Goal: Information Seeking & Learning: Learn about a topic

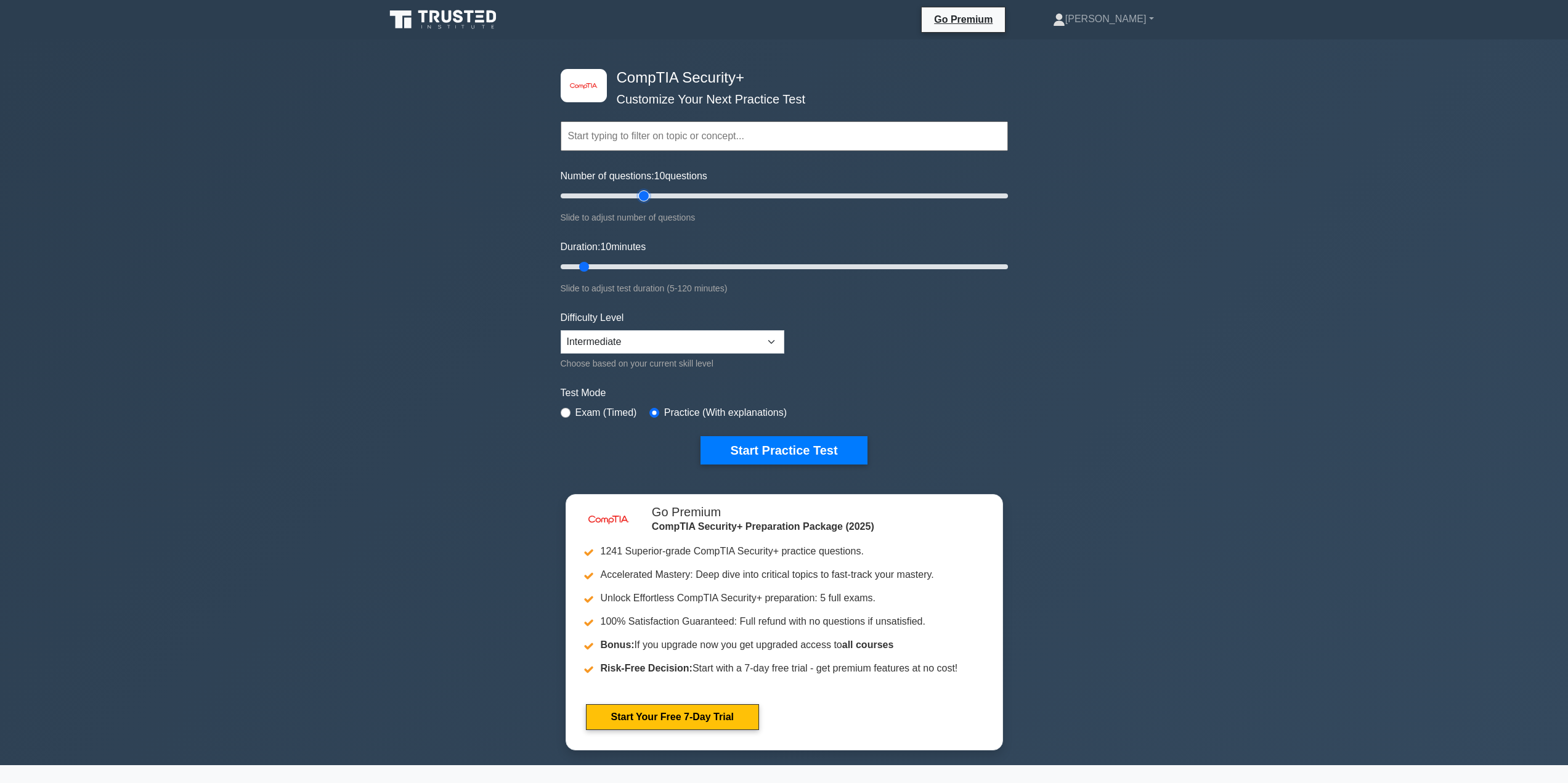
type input "40"
click at [648, 197] on input "Number of questions: 10 questions" at bounding box center [784, 195] width 447 height 14
click at [639, 263] on input "Duration: 25 minutes" at bounding box center [784, 266] width 447 height 14
click at [663, 267] on input "Duration: 30 minutes" at bounding box center [784, 266] width 447 height 14
click at [680, 267] on input "Duration: 35 minutes" at bounding box center [784, 266] width 447 height 14
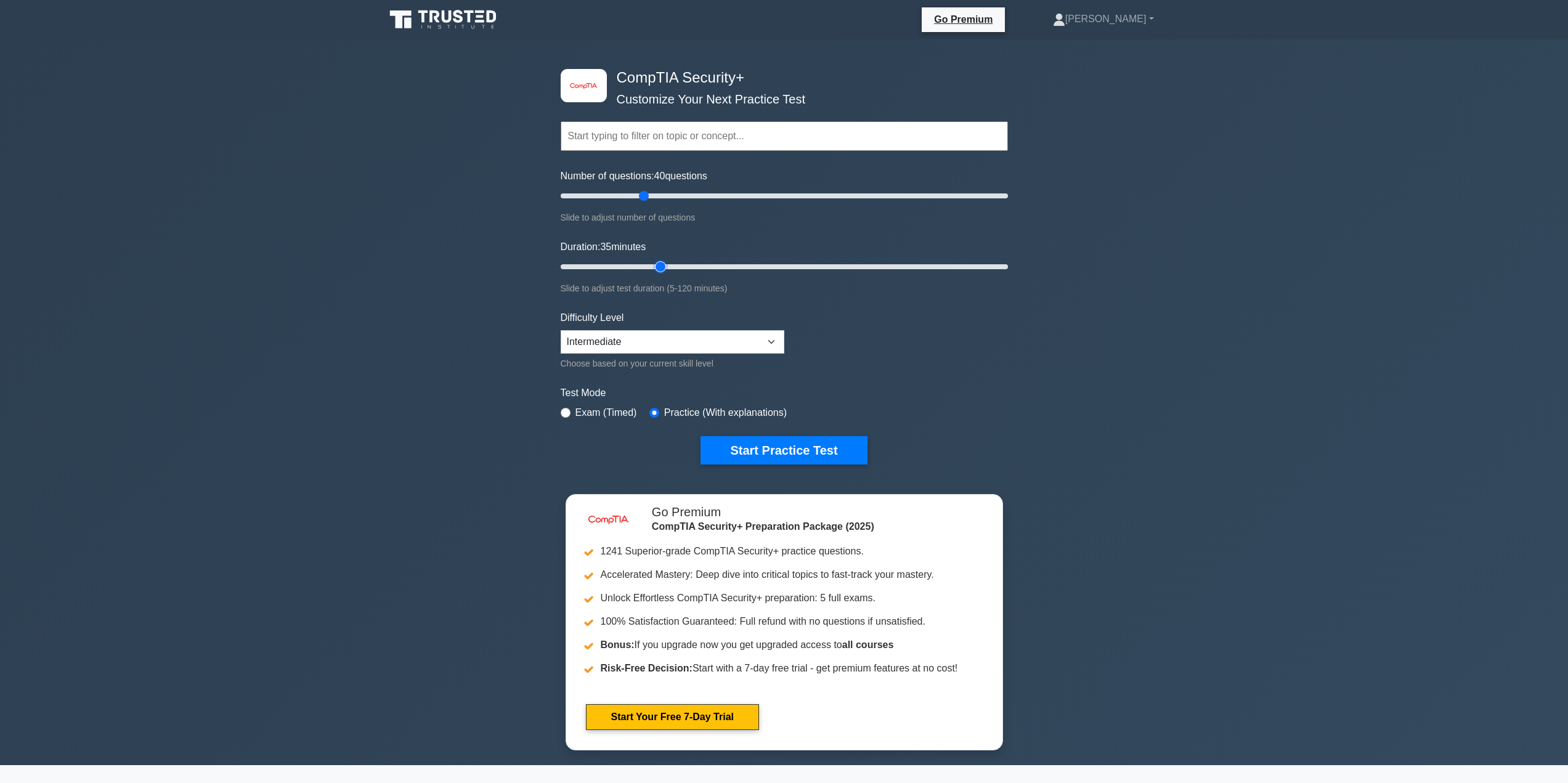
type input "30"
click at [662, 265] on input "Duration: 35 minutes" at bounding box center [784, 266] width 447 height 14
click at [756, 458] on button "Start Practice Test" at bounding box center [784, 450] width 166 height 29
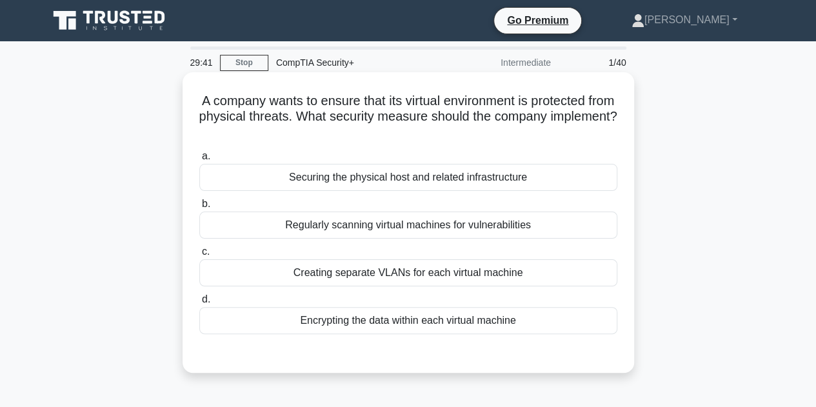
click at [329, 186] on div "Securing the physical host and related infrastructure" at bounding box center [408, 177] width 418 height 27
click at [199, 161] on input "a. Securing the physical host and related infrastructure" at bounding box center [199, 156] width 0 height 8
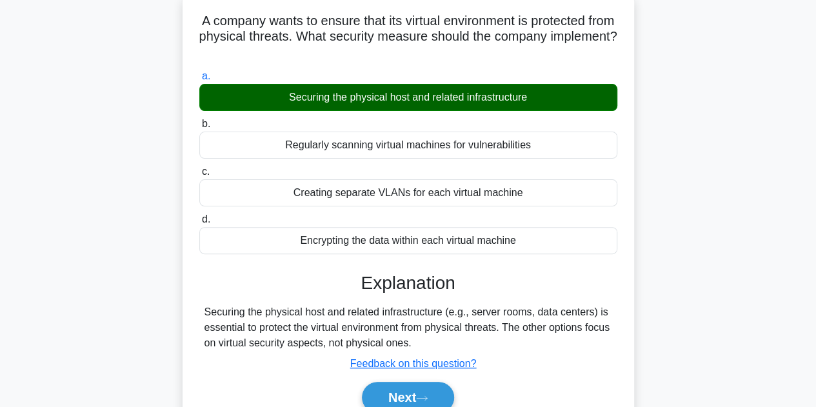
scroll to position [193, 0]
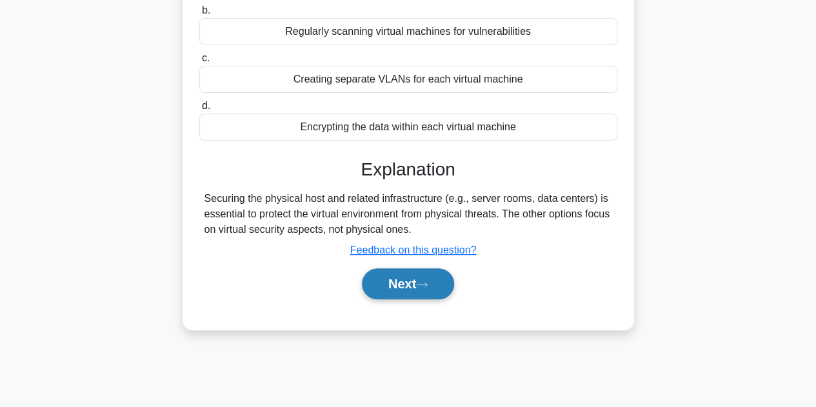
click at [423, 281] on icon at bounding box center [422, 284] width 12 height 7
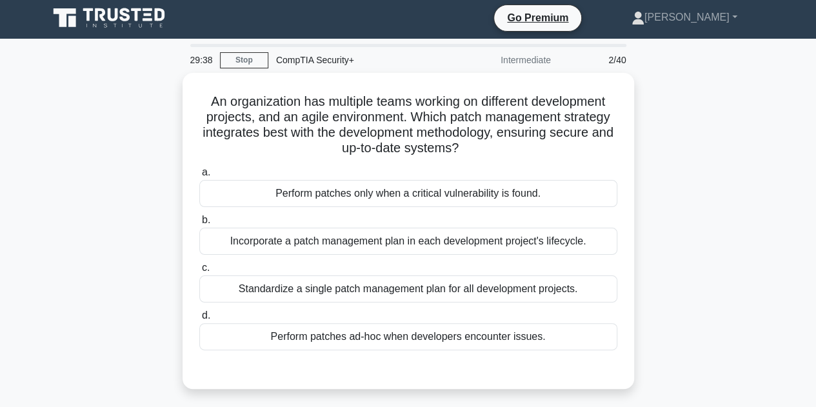
scroll to position [0, 0]
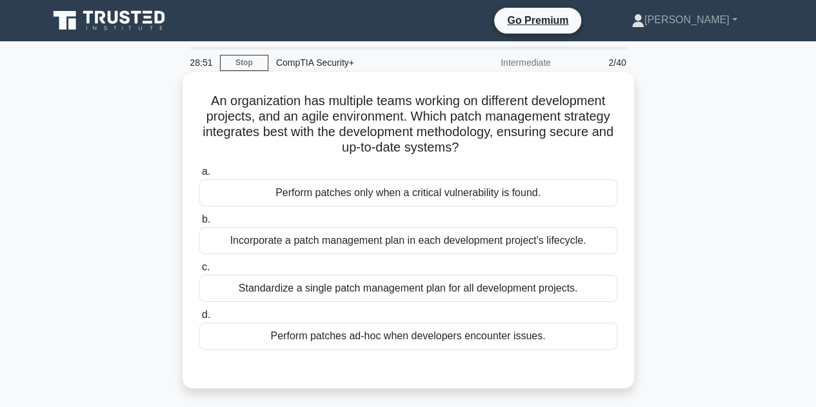
click at [337, 288] on div "Standardize a single patch management plan for all development projects." at bounding box center [408, 288] width 418 height 27
click at [199, 271] on input "c. Standardize a single patch management plan for all development projects." at bounding box center [199, 267] width 0 height 8
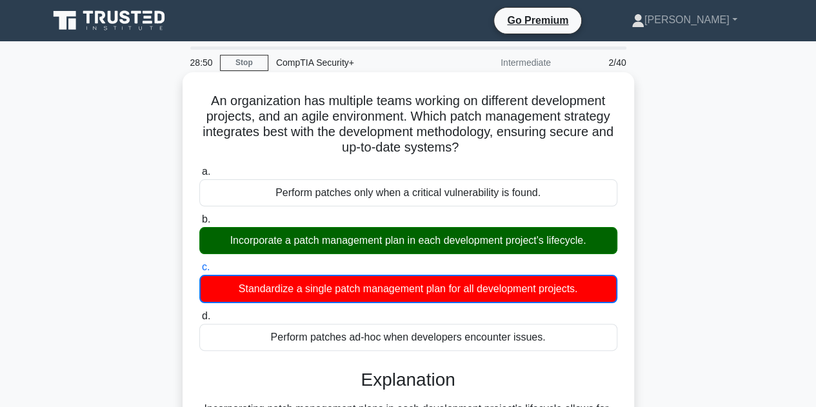
click at [320, 247] on div "Incorporate a patch management plan in each development project's lifecycle." at bounding box center [408, 240] width 418 height 27
click at [199, 224] on input "b. Incorporate a patch management plan in each development project's lifecycle." at bounding box center [199, 219] width 0 height 8
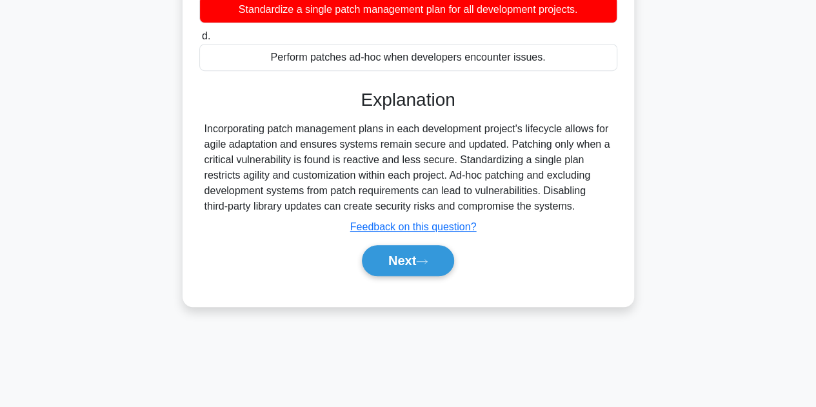
scroll to position [289, 0]
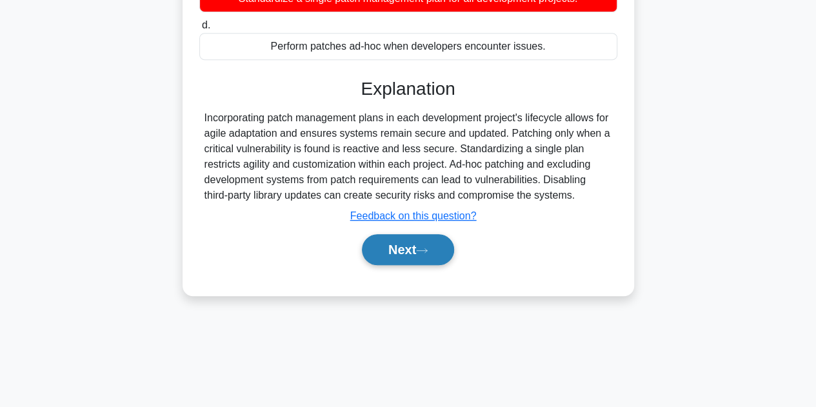
click at [404, 249] on button "Next" at bounding box center [408, 249] width 92 height 31
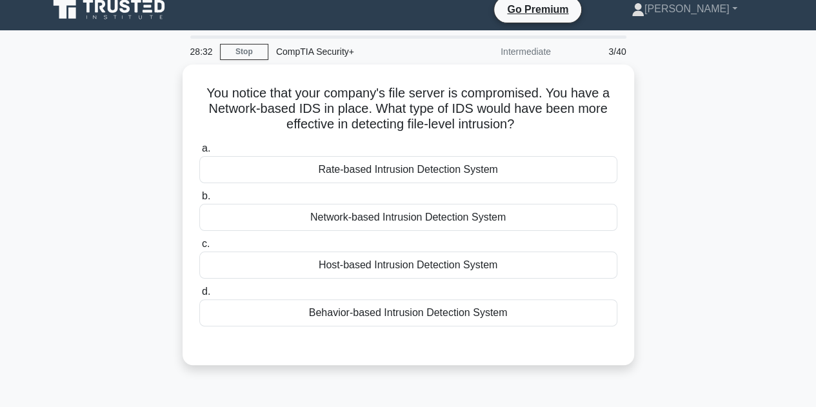
scroll to position [0, 0]
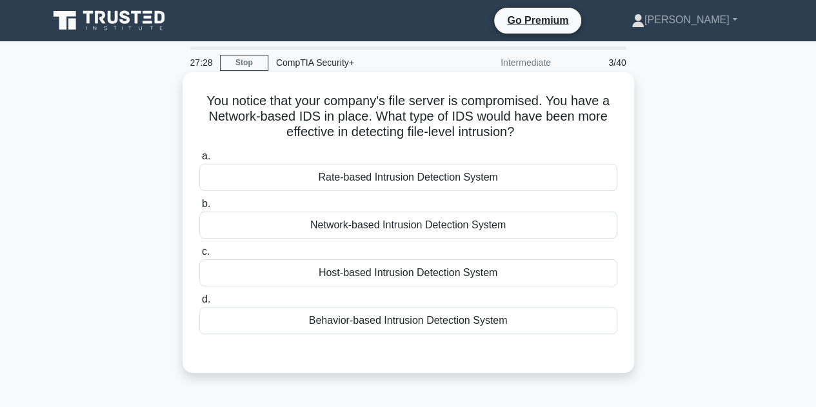
click at [367, 273] on div "Host-based Intrusion Detection System" at bounding box center [408, 272] width 418 height 27
click at [199, 256] on input "c. Host-based Intrusion Detection System" at bounding box center [199, 252] width 0 height 8
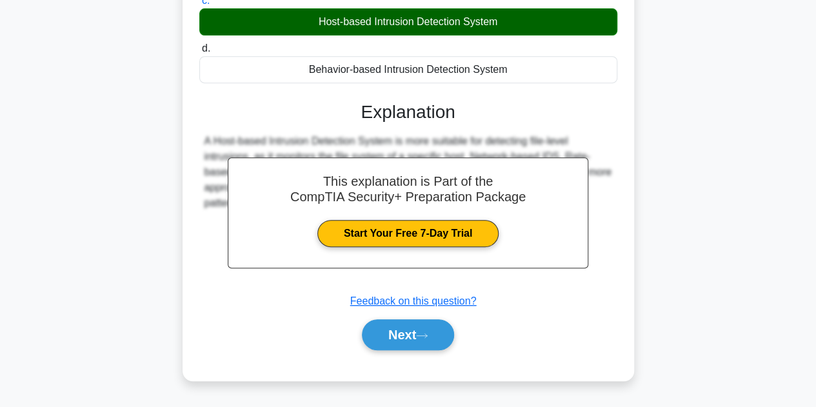
scroll to position [289, 0]
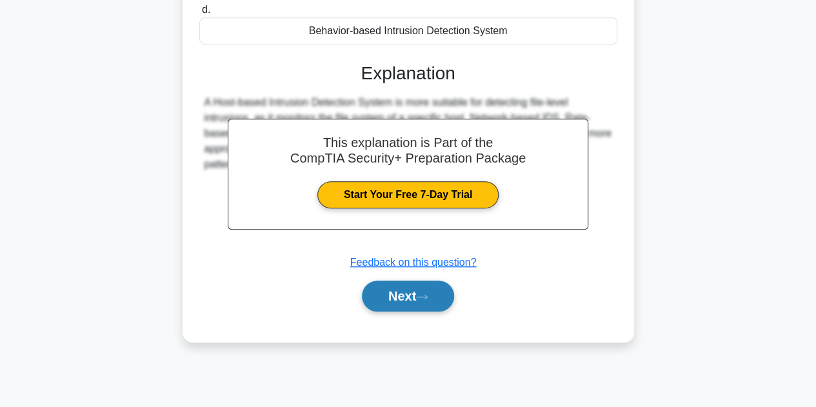
click at [416, 299] on button "Next" at bounding box center [408, 295] width 92 height 31
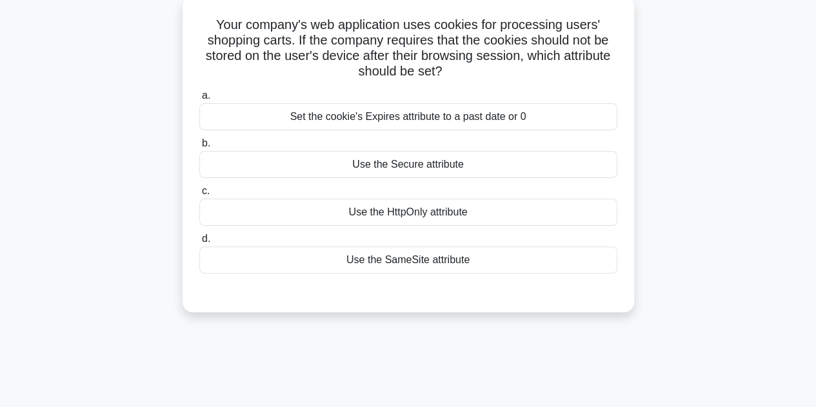
scroll to position [0, 0]
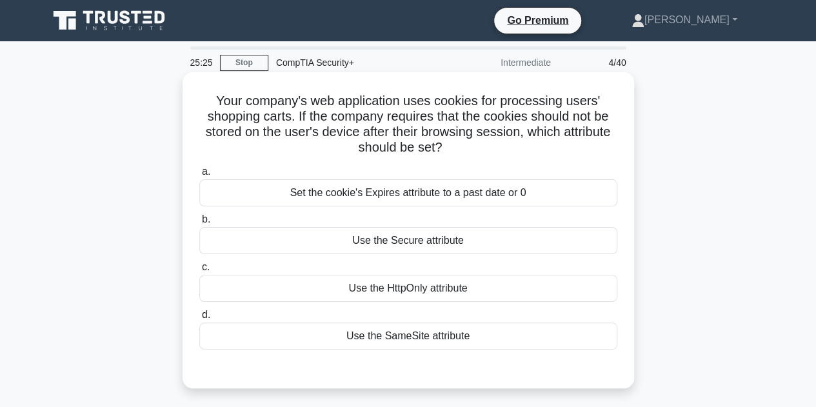
click at [369, 193] on div "Set the cookie's Expires attribute to a past date or 0" at bounding box center [408, 192] width 418 height 27
click at [199, 176] on input "a. Set the cookie's Expires attribute to a past date or 0" at bounding box center [199, 172] width 0 height 8
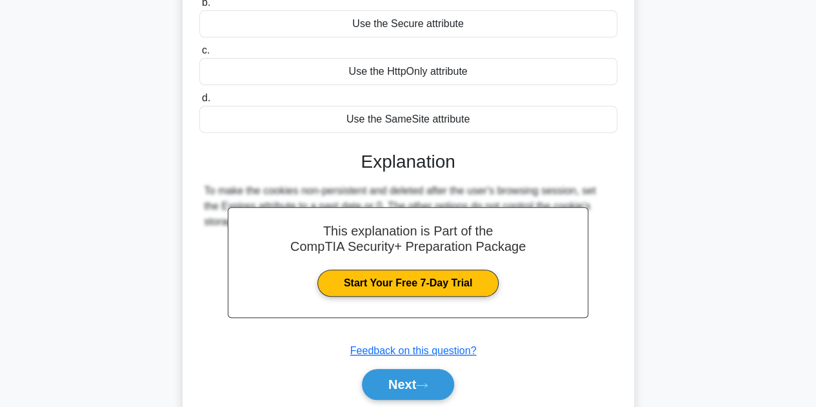
scroll to position [289, 0]
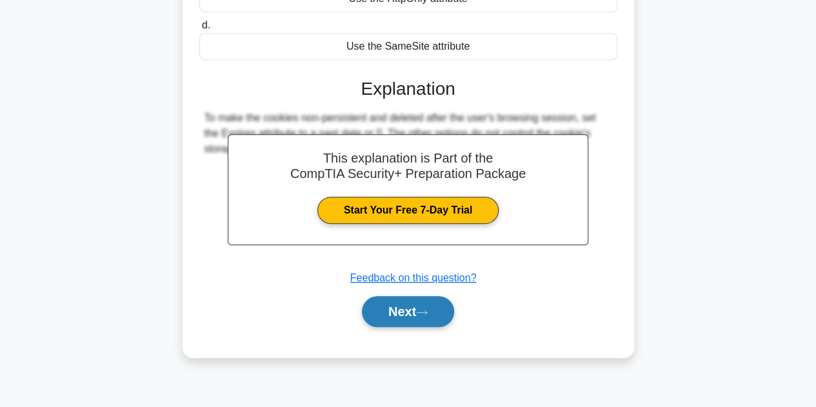
click at [410, 313] on button "Next" at bounding box center [408, 311] width 92 height 31
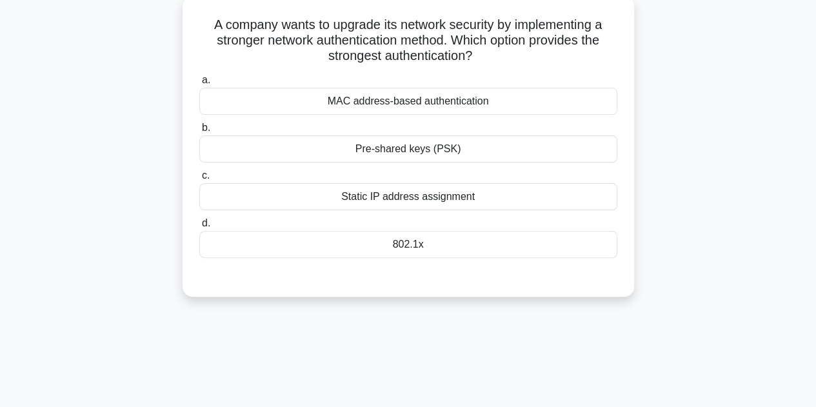
scroll to position [0, 0]
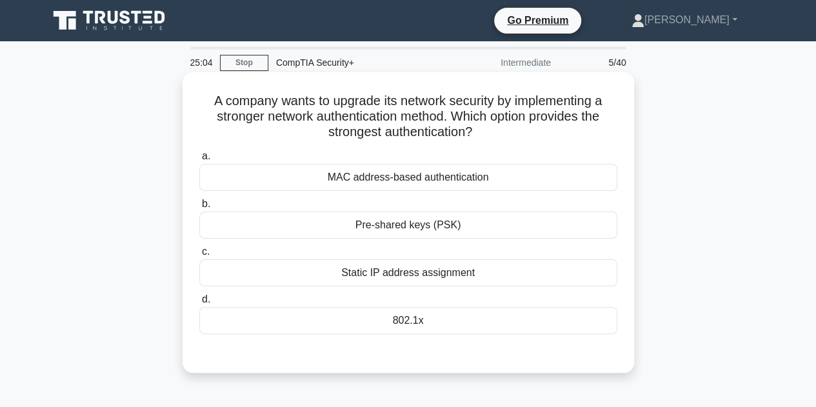
click at [424, 321] on div "802.1x" at bounding box center [408, 320] width 418 height 27
click at [199, 304] on input "d. 802.1x" at bounding box center [199, 299] width 0 height 8
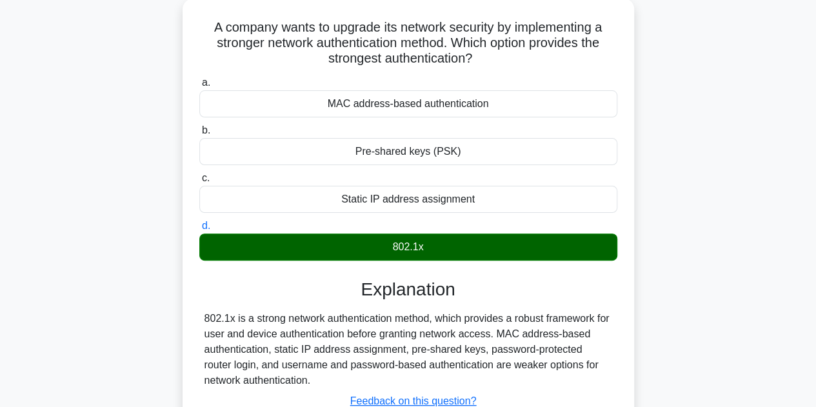
scroll to position [129, 0]
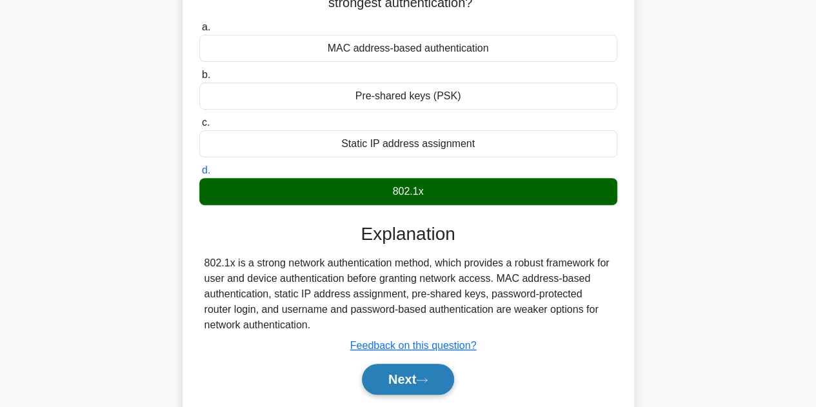
click at [413, 385] on button "Next" at bounding box center [408, 379] width 92 height 31
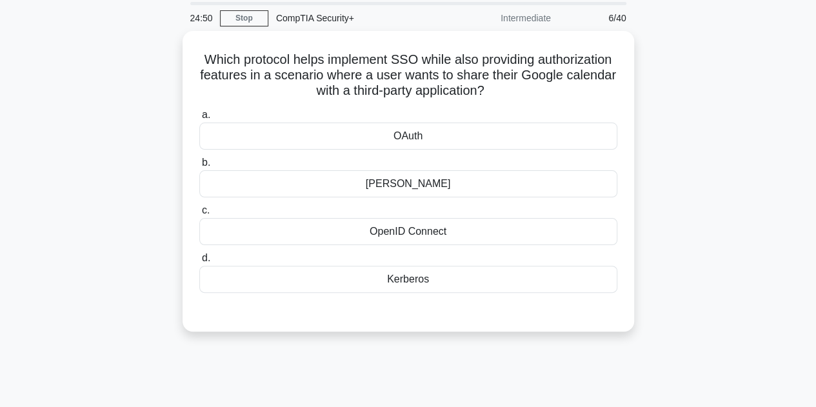
scroll to position [0, 0]
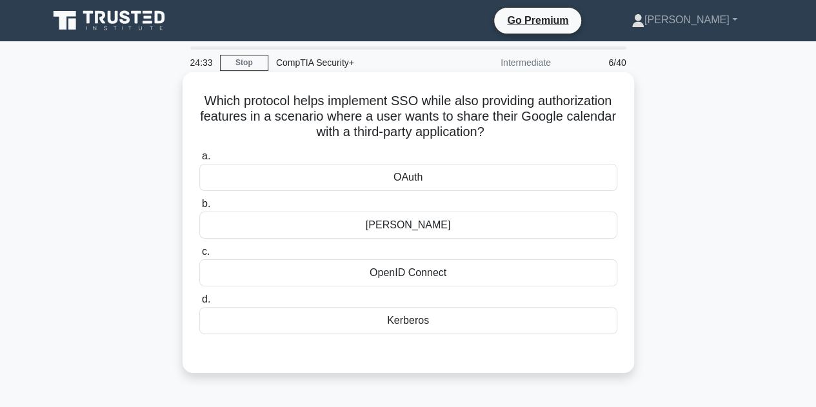
click at [467, 319] on div "Kerberos" at bounding box center [408, 320] width 418 height 27
click at [199, 304] on input "d. Kerberos" at bounding box center [199, 299] width 0 height 8
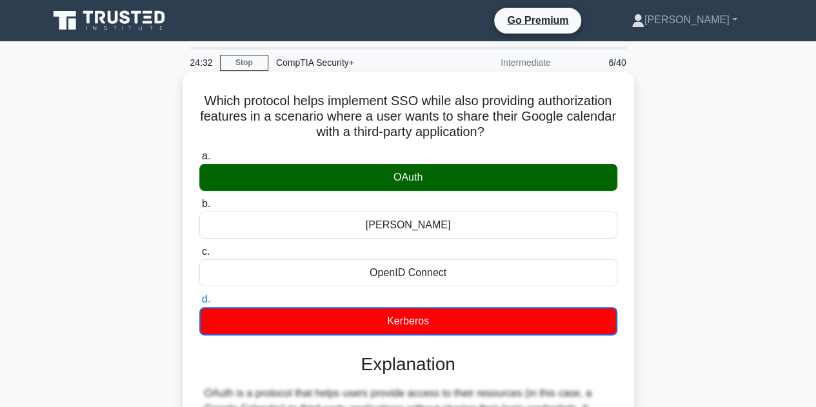
click at [417, 179] on div "OAuth" at bounding box center [408, 177] width 418 height 27
click at [199, 161] on input "a. OAuth" at bounding box center [199, 156] width 0 height 8
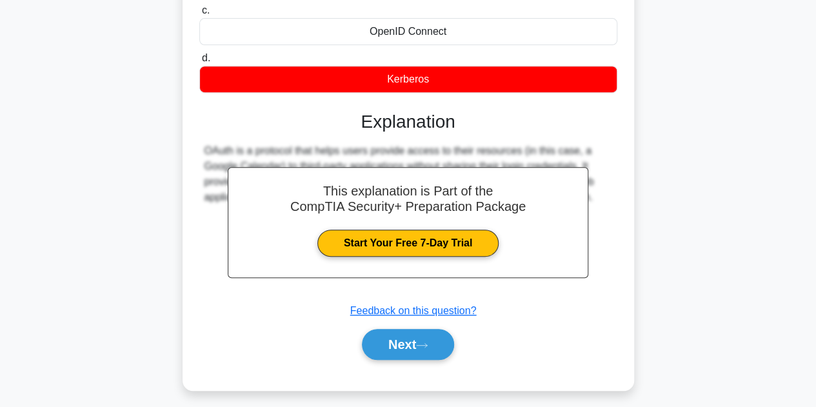
scroll to position [289, 0]
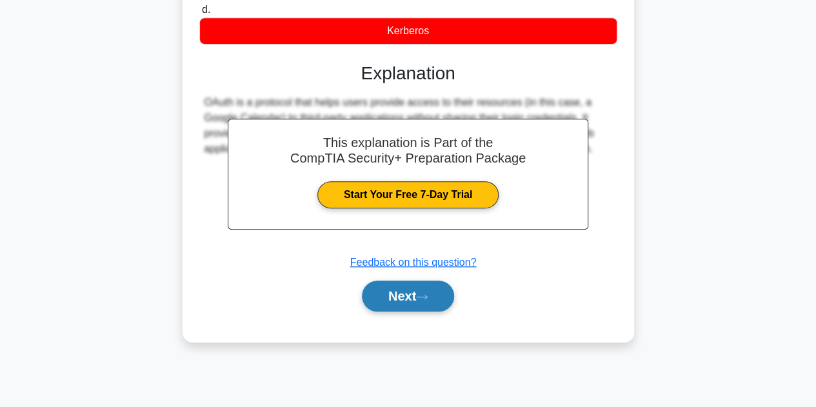
click at [397, 291] on button "Next" at bounding box center [408, 295] width 92 height 31
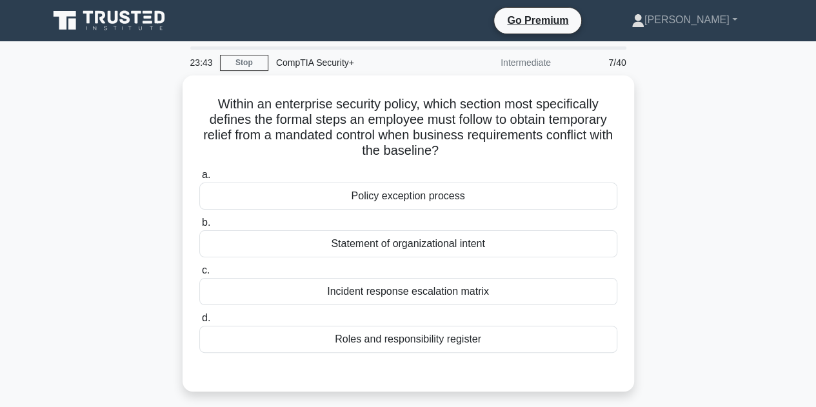
scroll to position [64, 0]
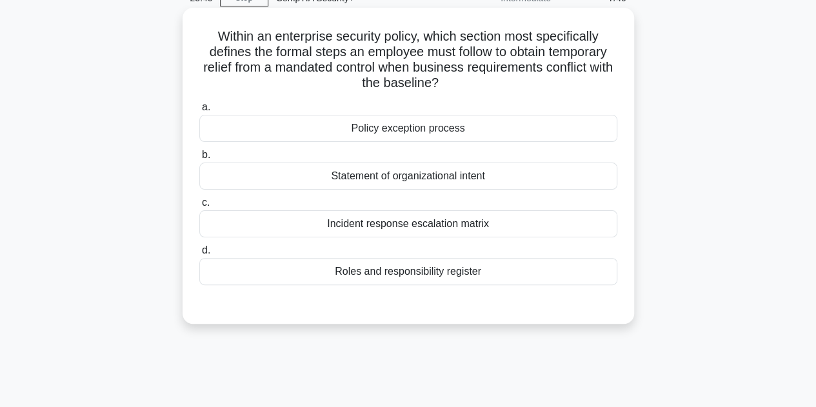
click at [415, 131] on div "Policy exception process" at bounding box center [408, 128] width 418 height 27
click at [199, 112] on input "a. Policy exception process" at bounding box center [199, 107] width 0 height 8
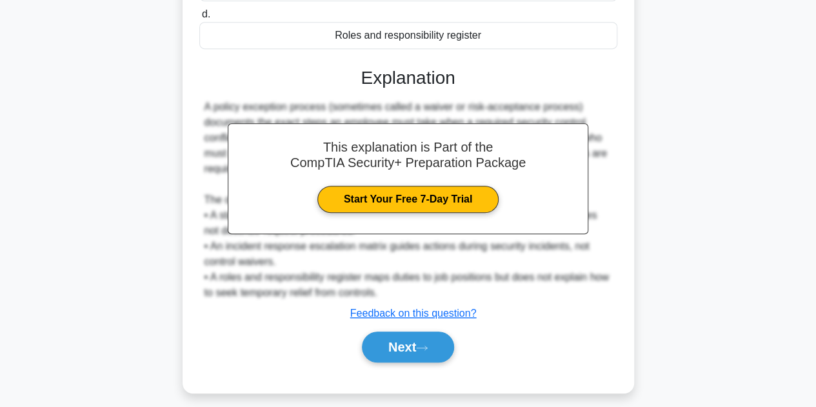
scroll to position [309, 0]
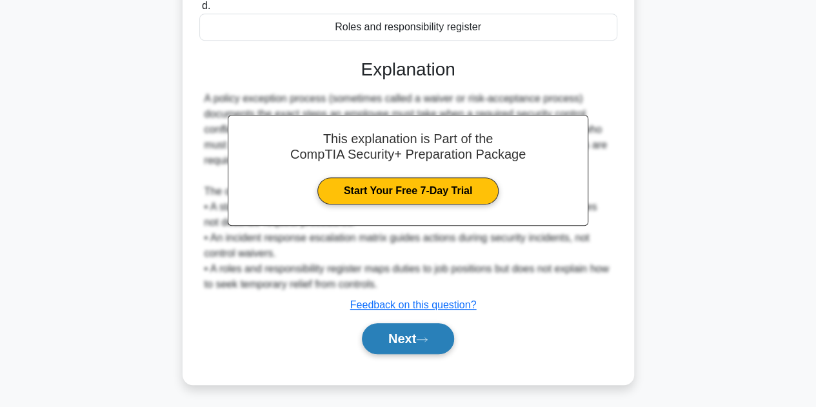
click at [396, 348] on button "Next" at bounding box center [408, 338] width 92 height 31
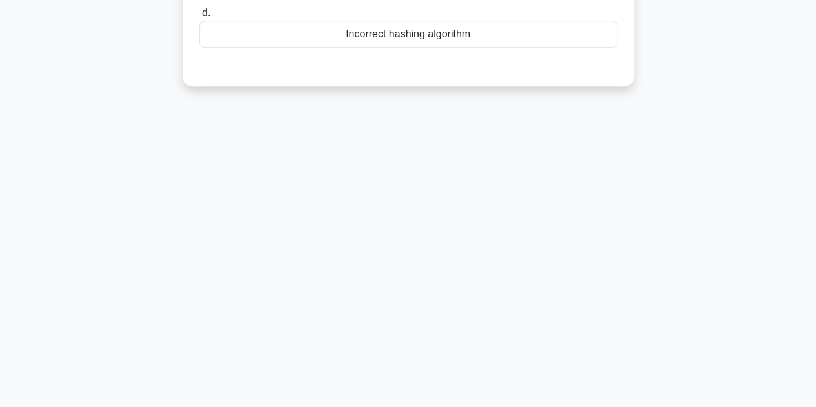
scroll to position [0, 0]
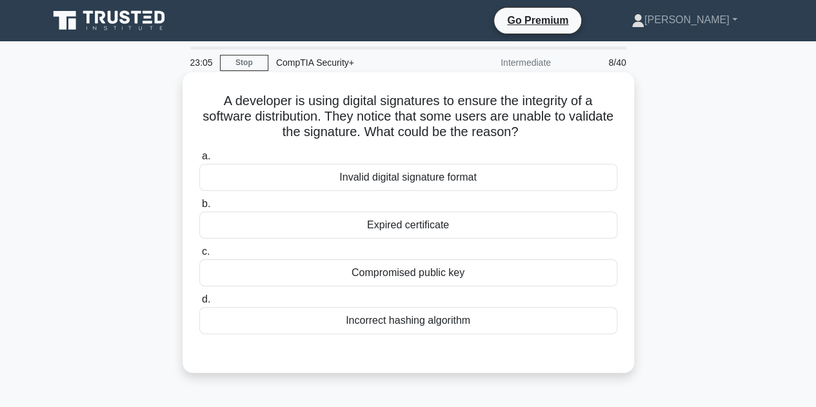
click at [383, 184] on div "Invalid digital signature format" at bounding box center [408, 177] width 418 height 27
click at [199, 161] on input "a. Invalid digital signature format" at bounding box center [199, 156] width 0 height 8
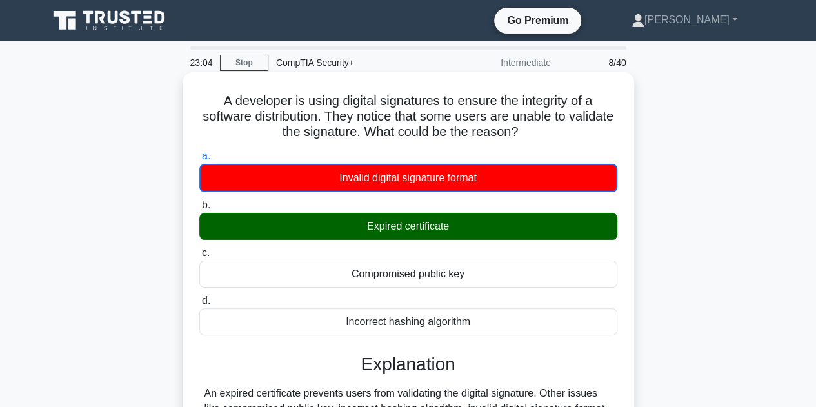
click at [407, 234] on div "Expired certificate" at bounding box center [408, 226] width 418 height 27
click at [199, 210] on input "b. Expired certificate" at bounding box center [199, 205] width 0 height 8
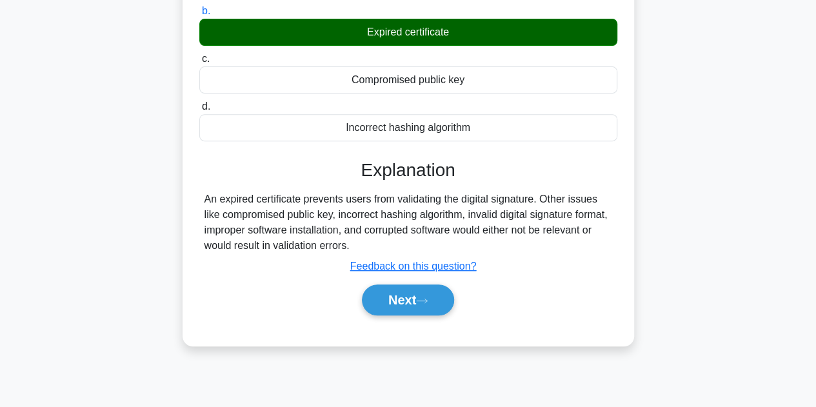
scroll to position [289, 0]
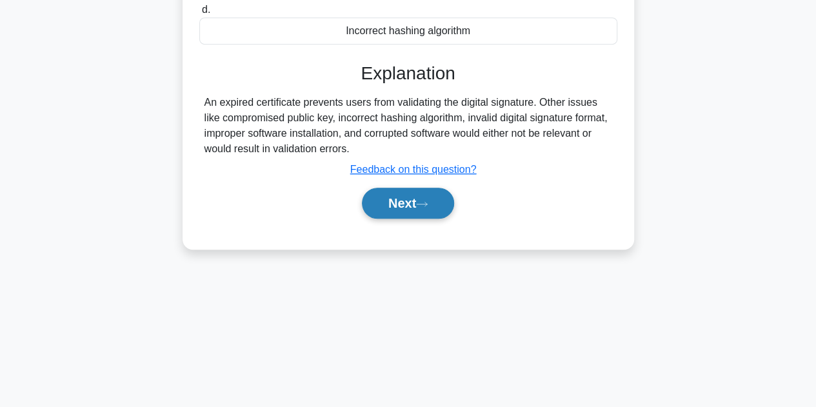
click at [409, 208] on button "Next" at bounding box center [408, 203] width 92 height 31
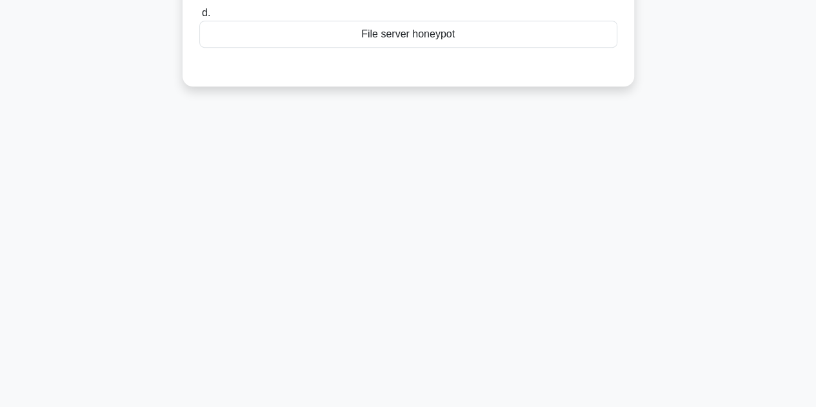
click at [409, 208] on div "22:57 Stop CompTIA Security+ Intermediate 9/40 A company suspects that their da…" at bounding box center [408, 79] width 735 height 645
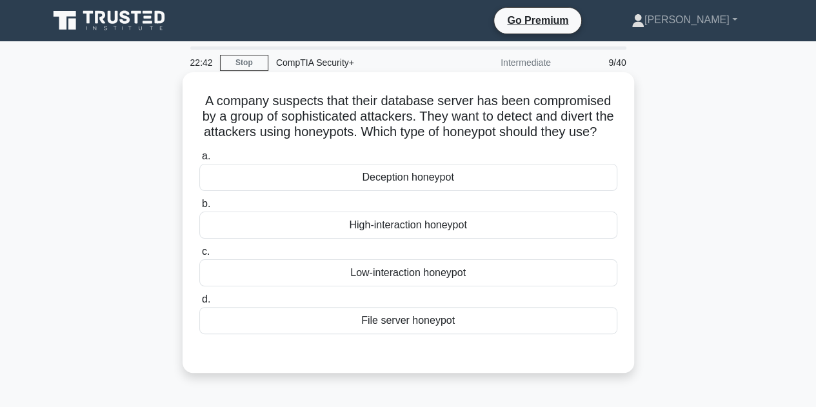
click at [380, 334] on div "File server honeypot" at bounding box center [408, 320] width 418 height 27
click at [199, 304] on input "d. File server honeypot" at bounding box center [199, 299] width 0 height 8
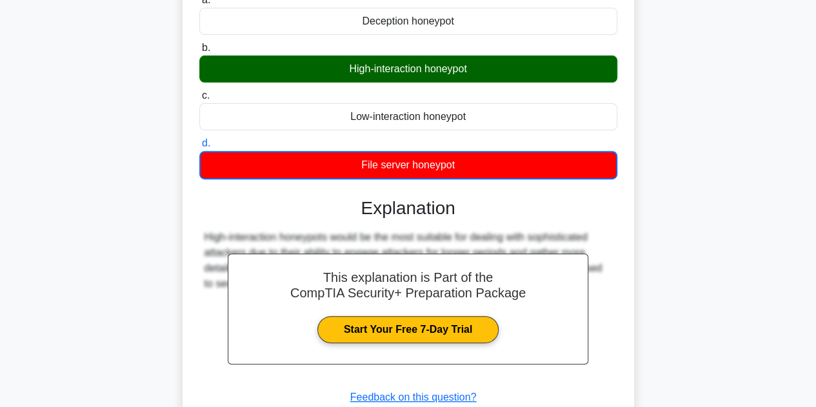
scroll to position [289, 0]
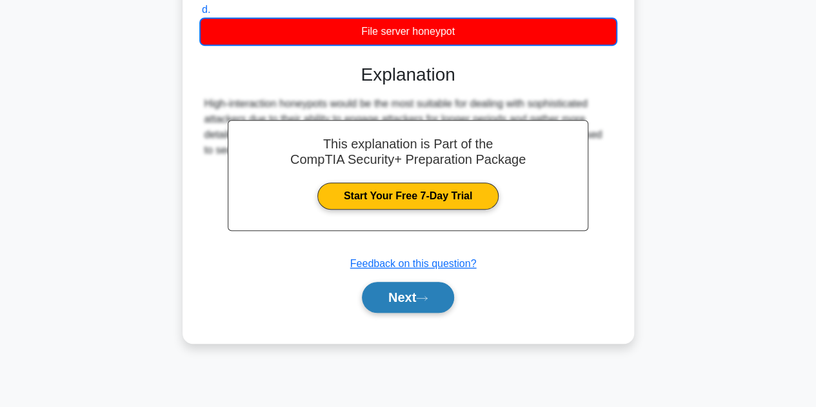
click at [387, 298] on button "Next" at bounding box center [408, 297] width 92 height 31
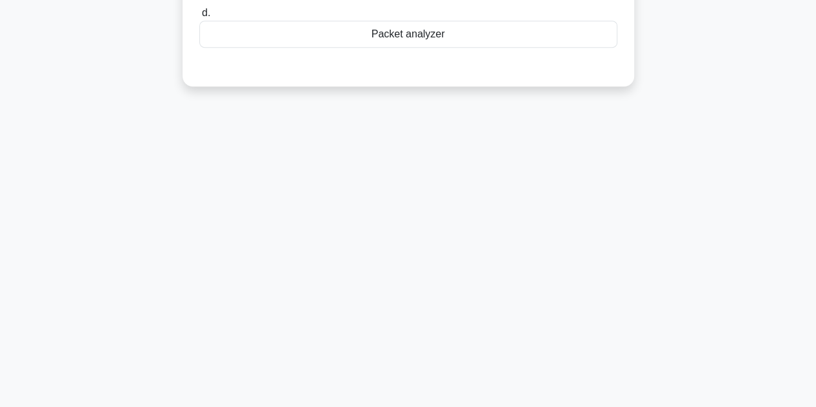
scroll to position [32, 0]
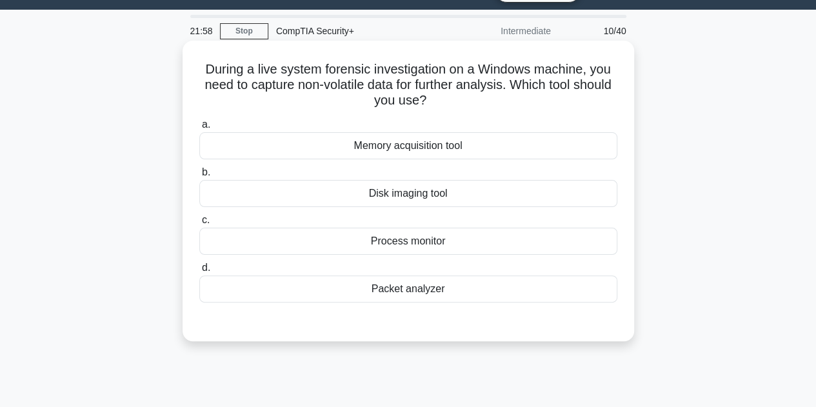
click at [464, 241] on div "Process monitor" at bounding box center [408, 241] width 418 height 27
click at [199, 224] on input "c. Process monitor" at bounding box center [199, 220] width 0 height 8
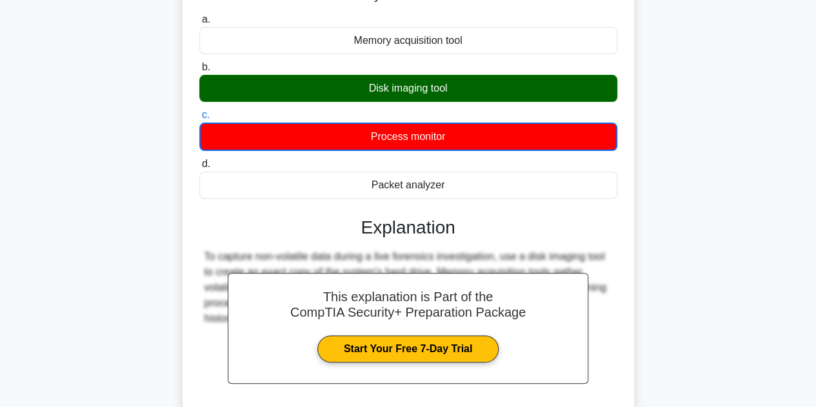
scroll to position [289, 0]
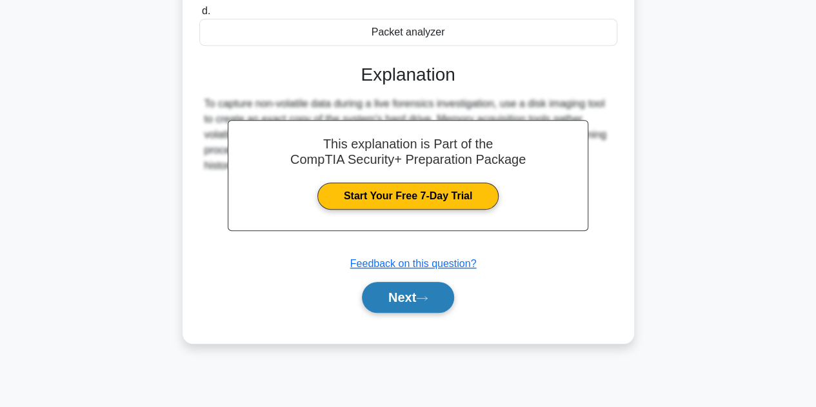
click at [418, 302] on button "Next" at bounding box center [408, 297] width 92 height 31
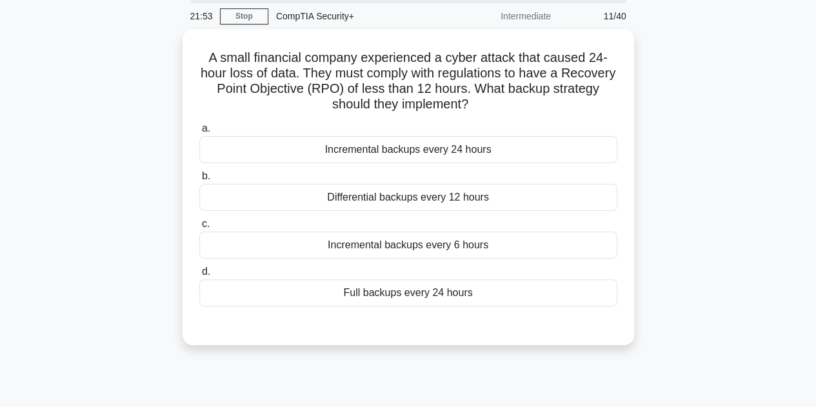
scroll to position [0, 0]
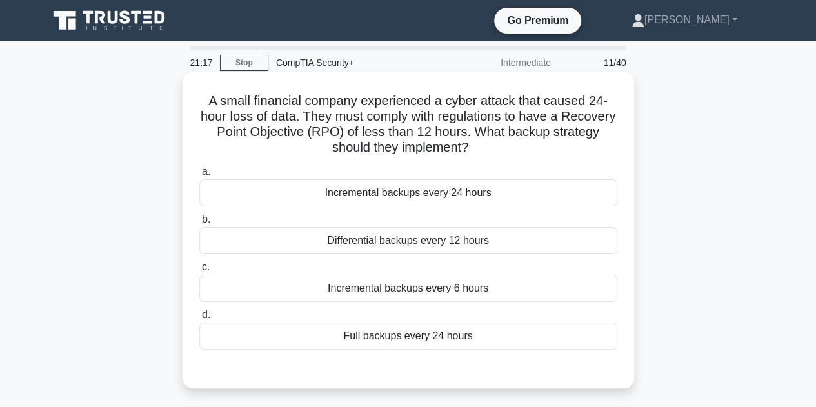
click at [429, 243] on div "Differential backups every 12 hours" at bounding box center [408, 240] width 418 height 27
click at [199, 224] on input "b. Differential backups every 12 hours" at bounding box center [199, 219] width 0 height 8
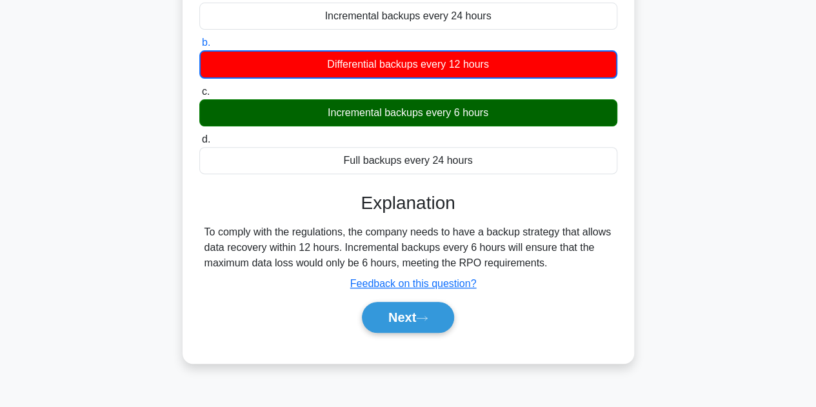
scroll to position [289, 0]
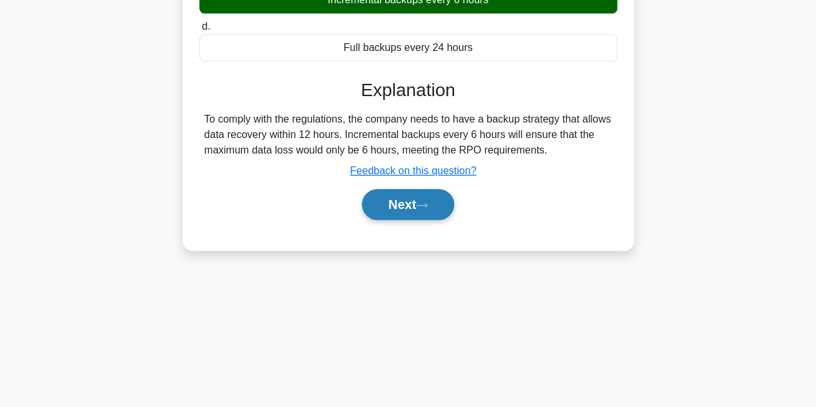
click at [409, 203] on button "Next" at bounding box center [408, 204] width 92 height 31
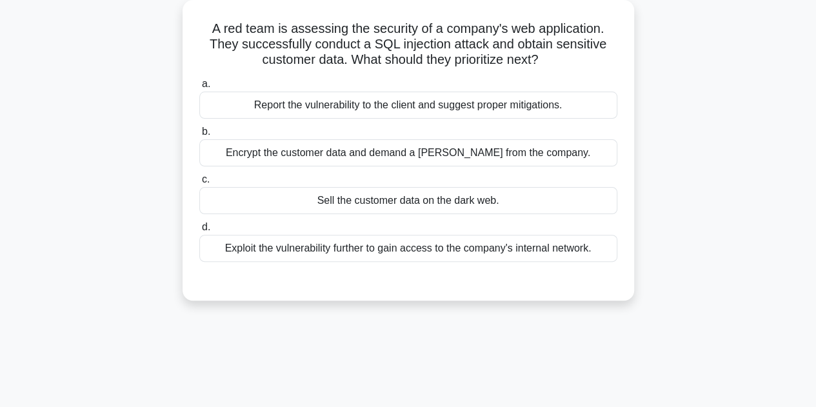
scroll to position [0, 0]
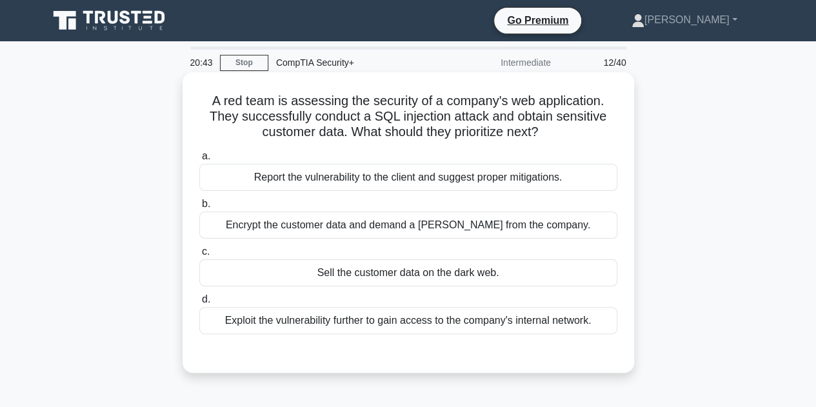
click at [480, 176] on div "Report the vulnerability to the client and suggest proper mitigations." at bounding box center [408, 177] width 418 height 27
click at [199, 161] on input "a. Report the vulnerability to the client and suggest proper mitigations." at bounding box center [199, 156] width 0 height 8
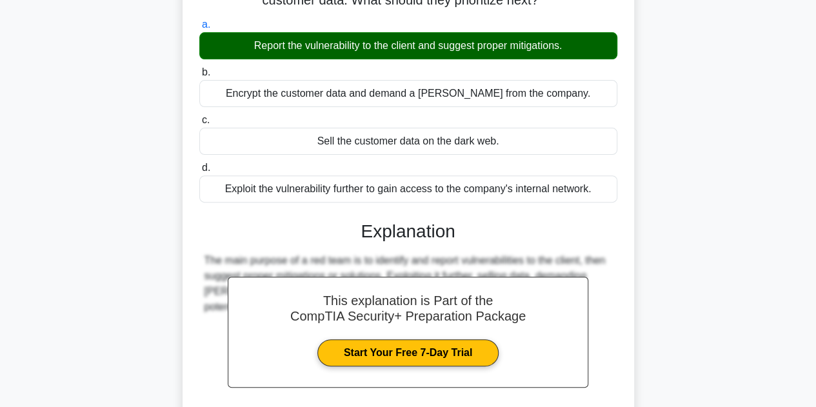
scroll to position [258, 0]
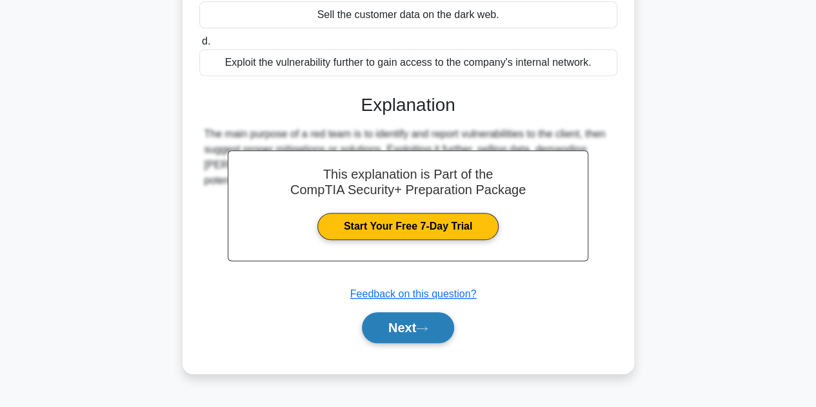
click at [435, 329] on button "Next" at bounding box center [408, 327] width 92 height 31
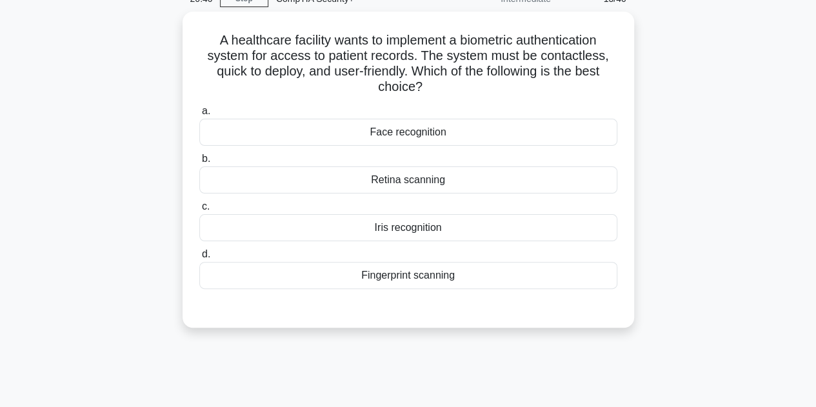
scroll to position [0, 0]
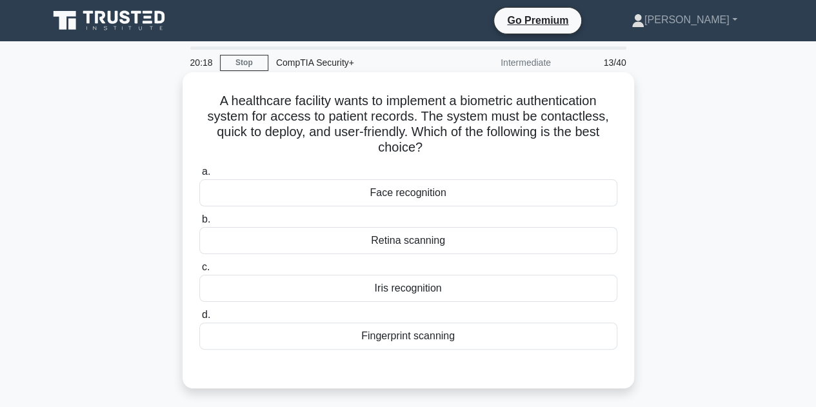
click at [438, 197] on div "Face recognition" at bounding box center [408, 192] width 418 height 27
click at [199, 176] on input "a. Face recognition" at bounding box center [199, 172] width 0 height 8
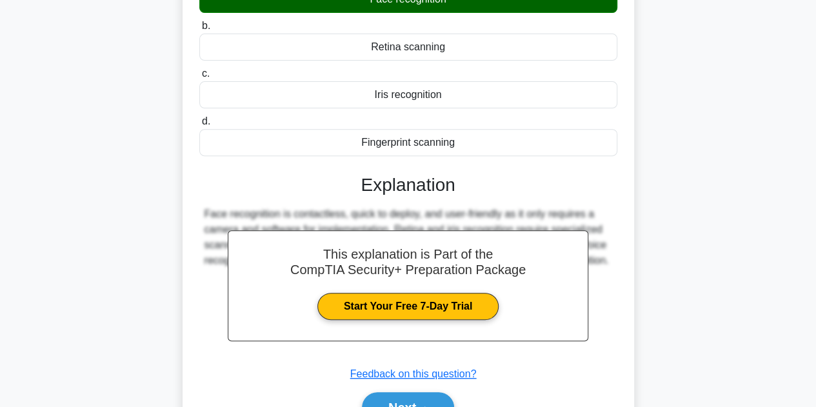
scroll to position [289, 0]
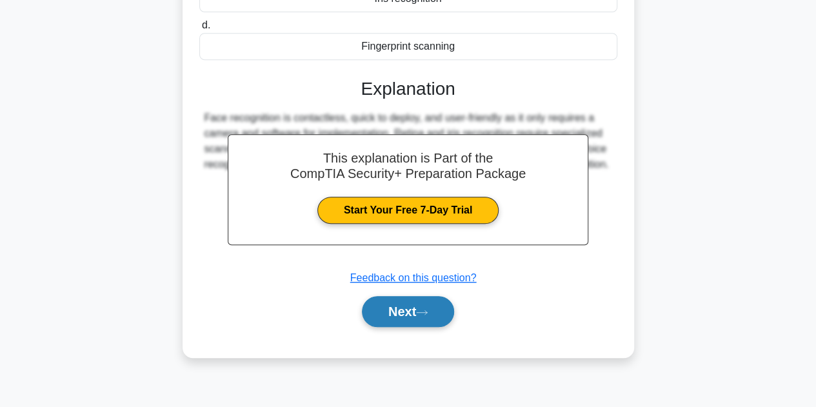
click at [410, 309] on button "Next" at bounding box center [408, 311] width 92 height 31
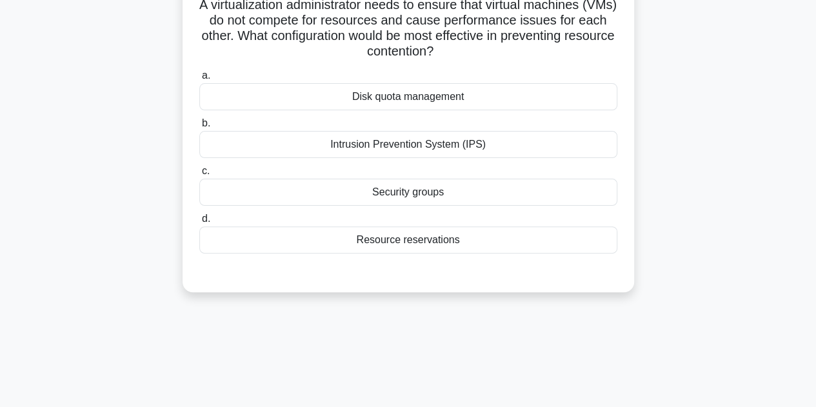
scroll to position [0, 0]
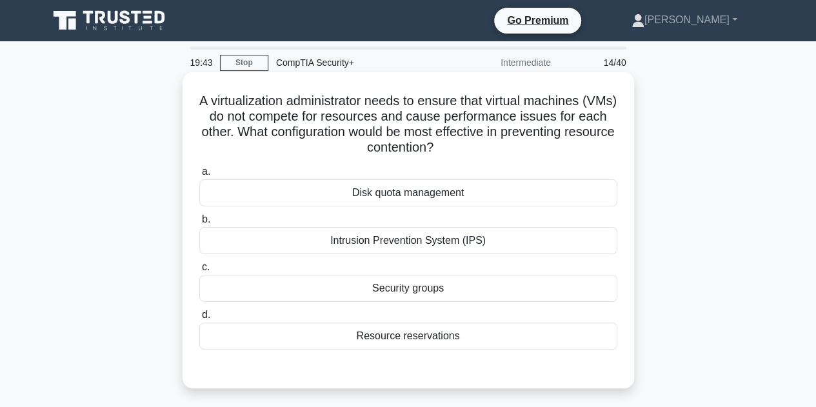
click at [415, 340] on div "Resource reservations" at bounding box center [408, 335] width 418 height 27
click at [199, 319] on input "d. Resource reservations" at bounding box center [199, 315] width 0 height 8
